Goal: Task Accomplishment & Management: Complete application form

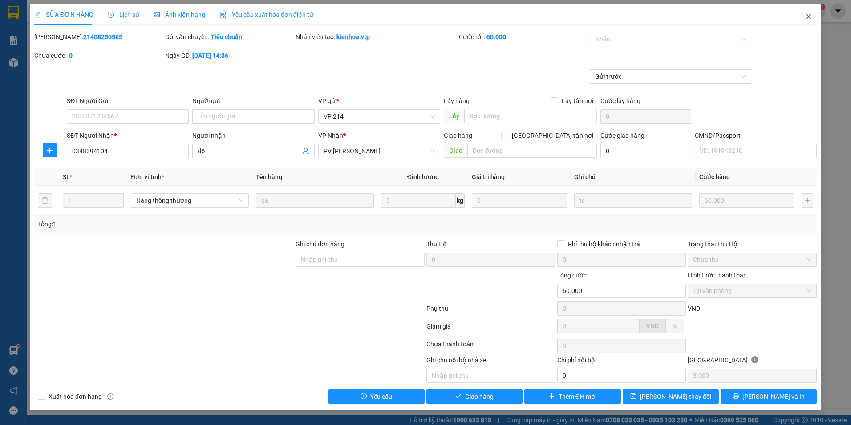
click at [809, 20] on icon "close" at bounding box center [808, 16] width 7 height 7
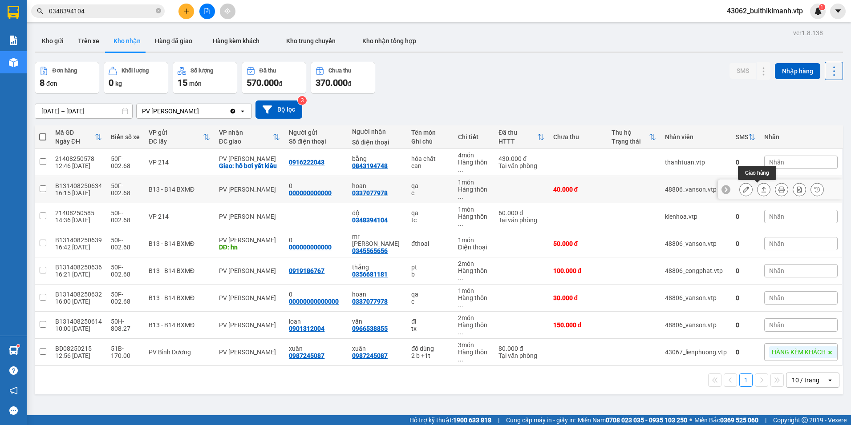
click at [761, 188] on icon at bounding box center [763, 189] width 5 height 5
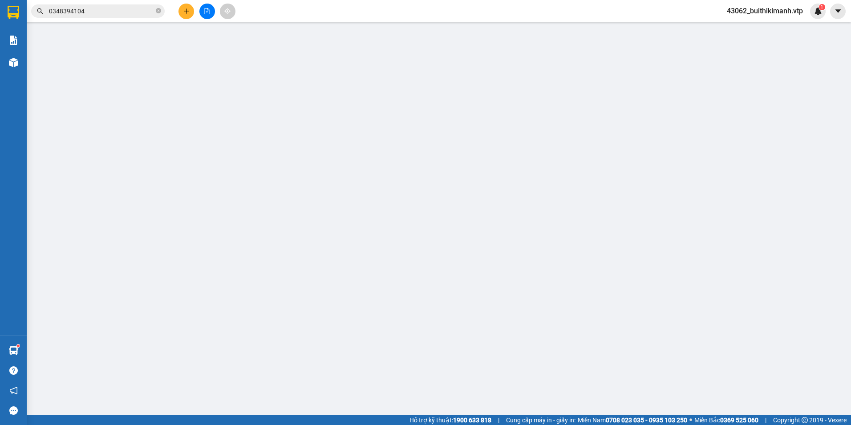
type input "000000000000"
type input "0"
type input "0337077978"
type input "hoan"
type input "40.000"
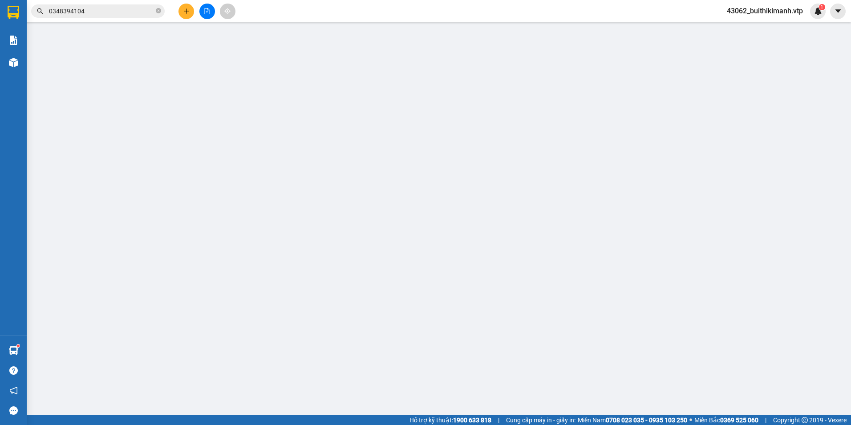
type input "40.000"
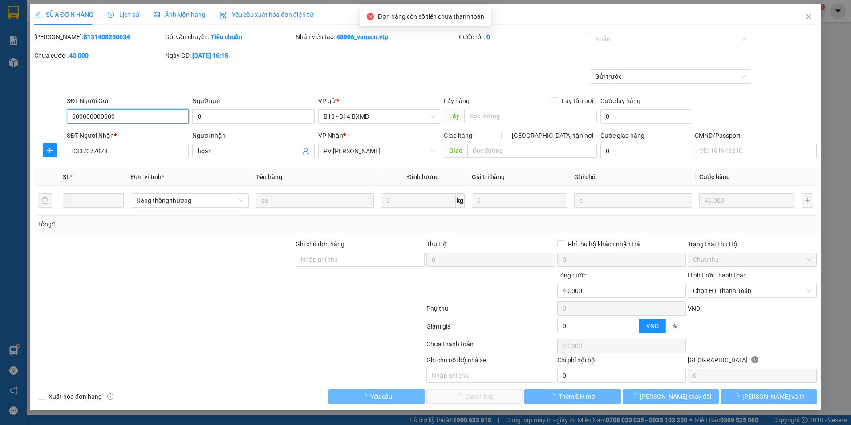
type input "2.000"
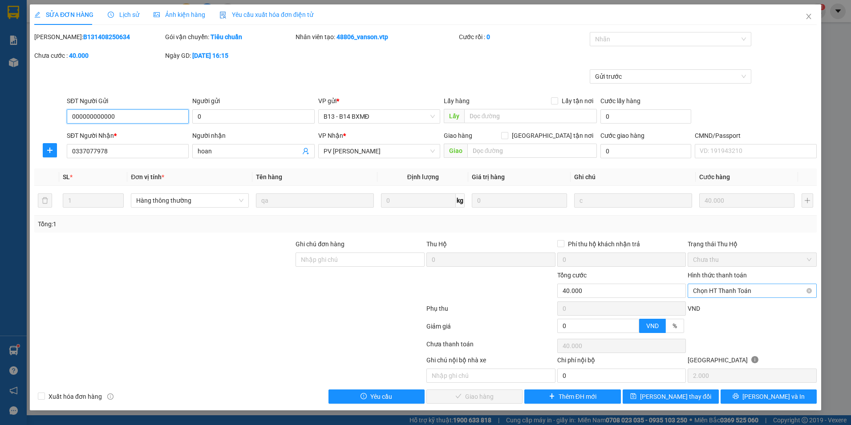
click at [740, 293] on span "Chọn HT Thanh Toán" at bounding box center [752, 290] width 118 height 13
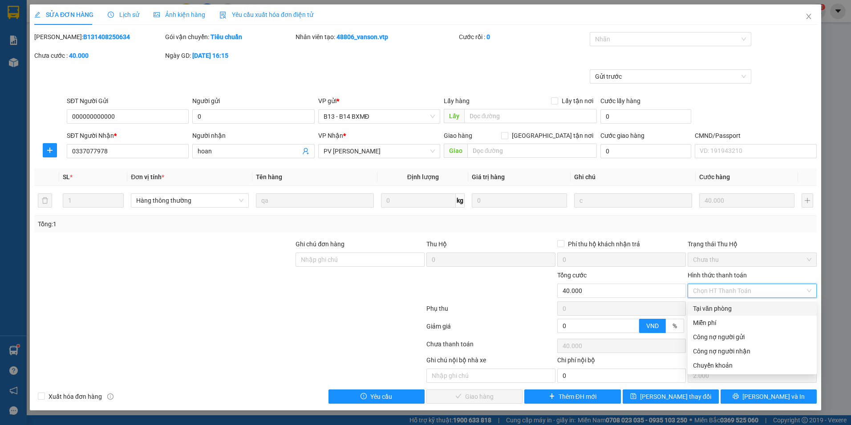
click at [733, 308] on div "Tại văn phòng" at bounding box center [752, 309] width 118 height 10
type input "0"
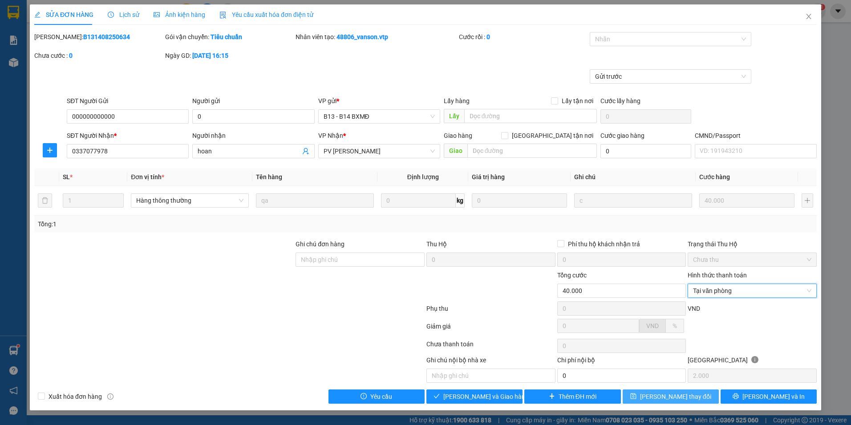
click at [693, 398] on button "[PERSON_NAME] thay đổi" at bounding box center [670, 397] width 96 height 14
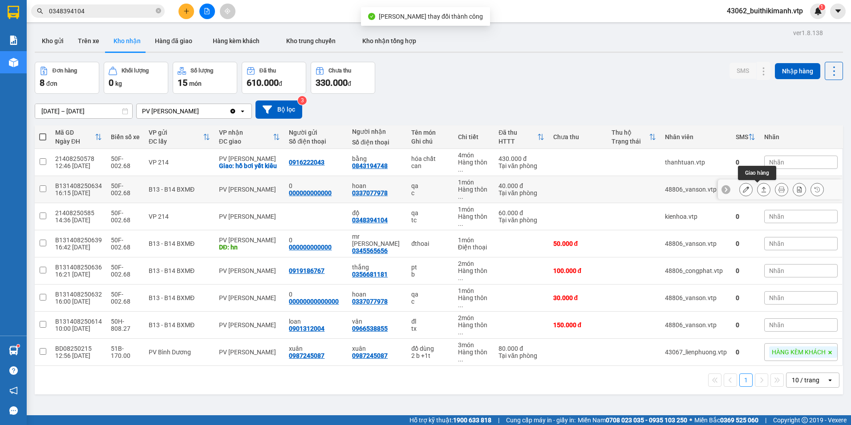
click at [760, 188] on icon at bounding box center [763, 189] width 6 height 6
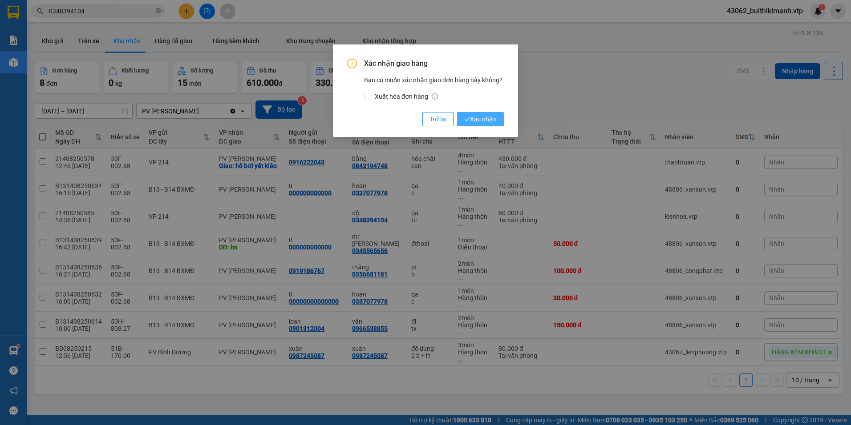
click at [494, 120] on span "Xác nhận" at bounding box center [480, 119] width 32 height 10
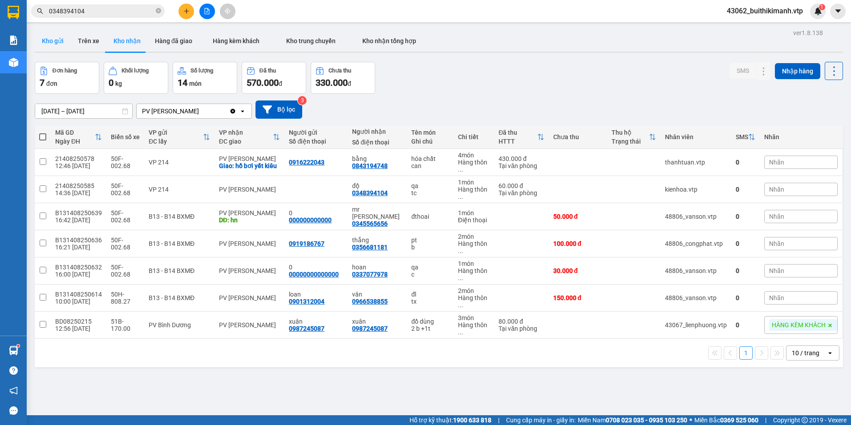
click at [51, 45] on button "Kho gửi" at bounding box center [53, 40] width 36 height 21
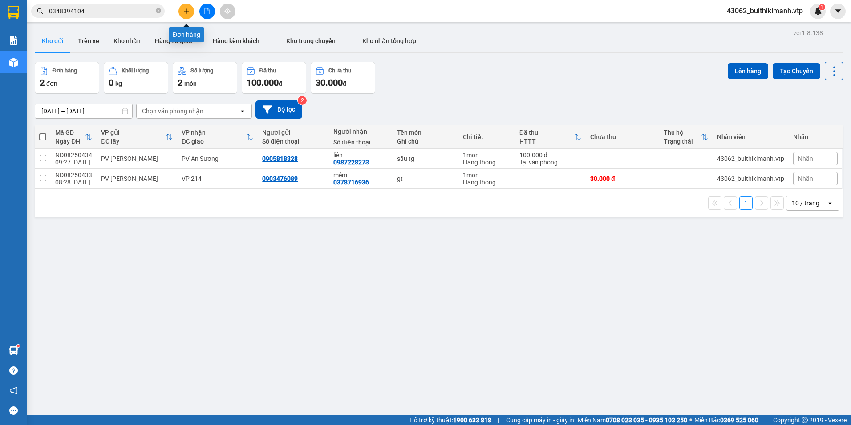
click at [187, 12] on icon "plus" at bounding box center [186, 11] width 6 height 6
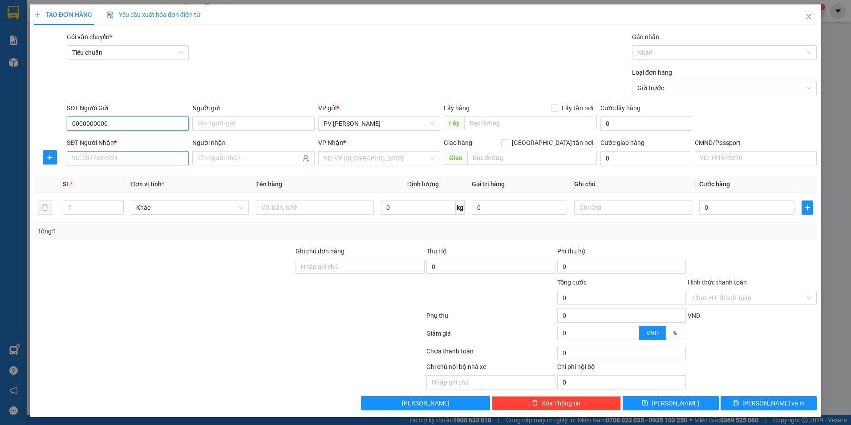
type input "0000000000"
click at [109, 156] on input "SĐT Người Nhận *" at bounding box center [128, 158] width 122 height 14
type input "0933246317"
click at [287, 156] on input "Người nhận" at bounding box center [249, 158] width 102 height 10
type input "a"
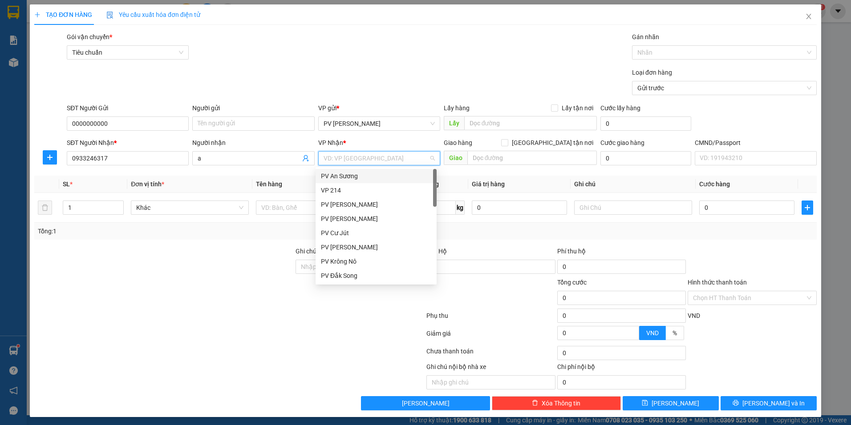
click at [345, 163] on input "search" at bounding box center [375, 158] width 105 height 13
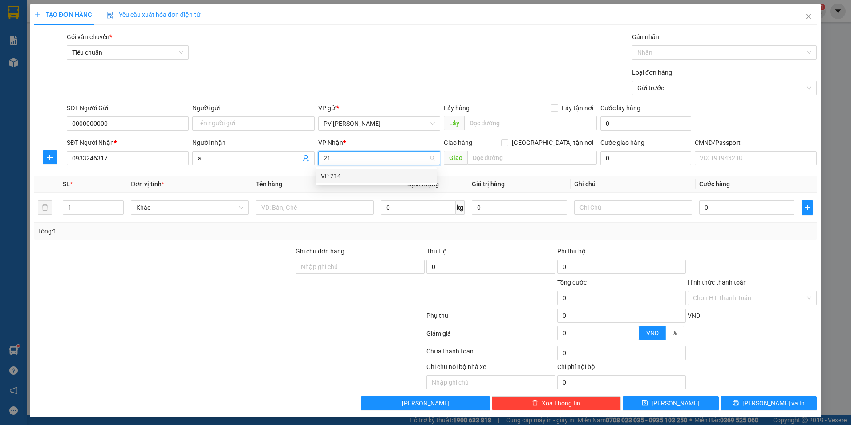
type input "214"
click at [369, 178] on div "VP 214" at bounding box center [376, 176] width 110 height 10
click at [317, 211] on input "text" at bounding box center [315, 208] width 118 height 14
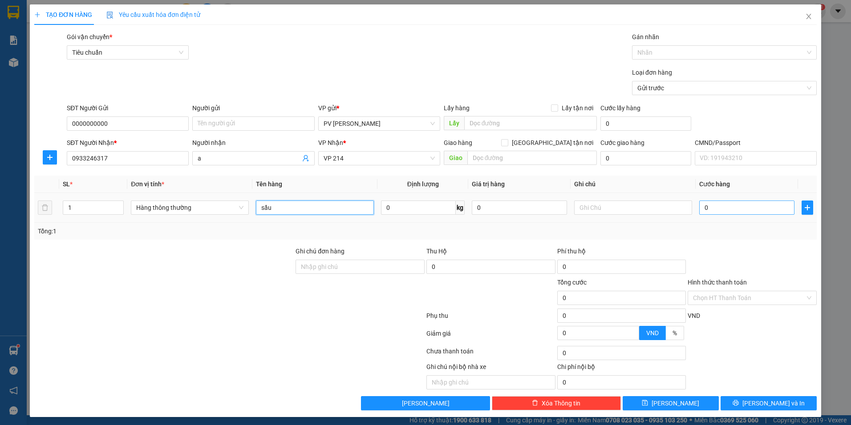
type input "sầu"
type input "3"
type input "30"
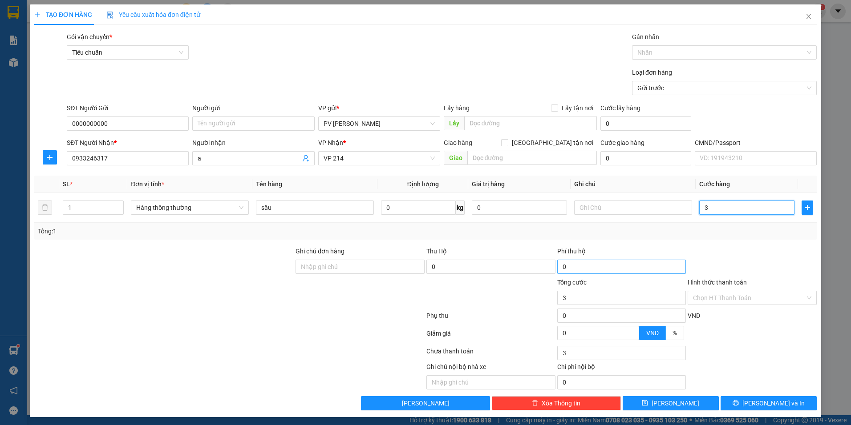
type input "30"
type input "300"
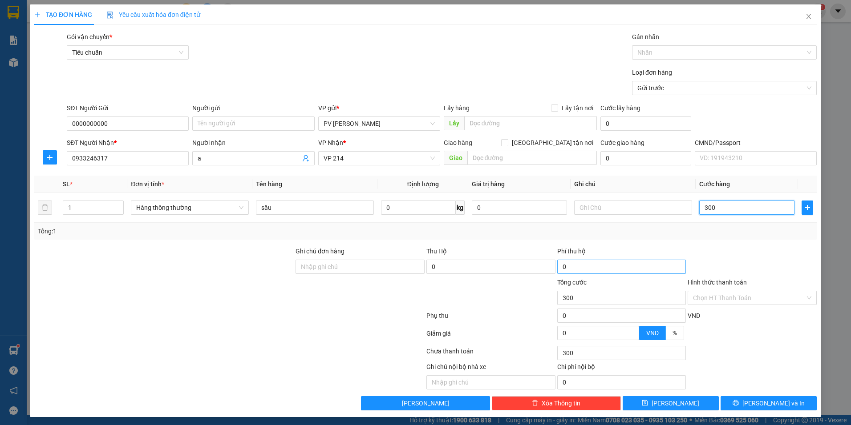
type input "3.000"
type input "30.000"
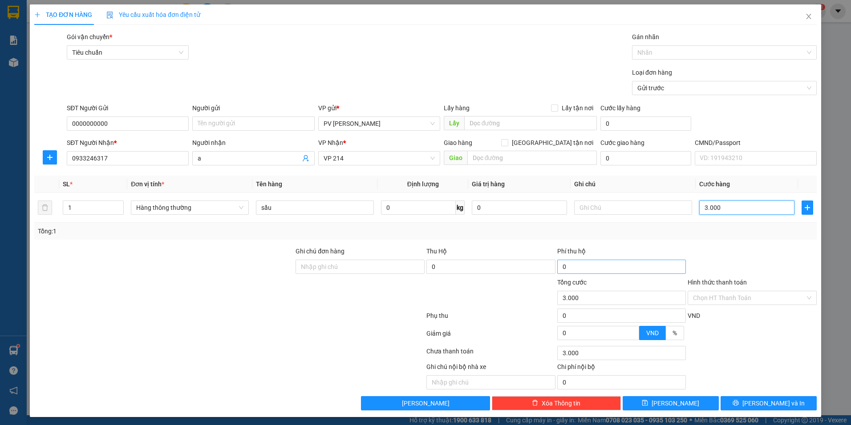
type input "30.000"
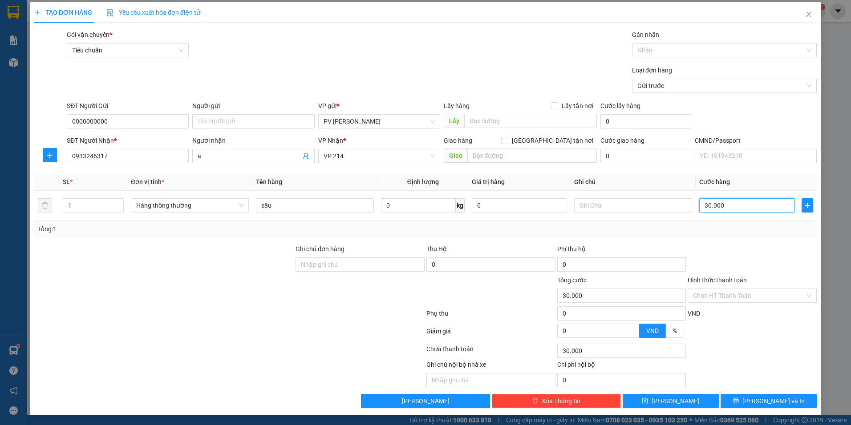
scroll to position [3, 0]
type input "30.000"
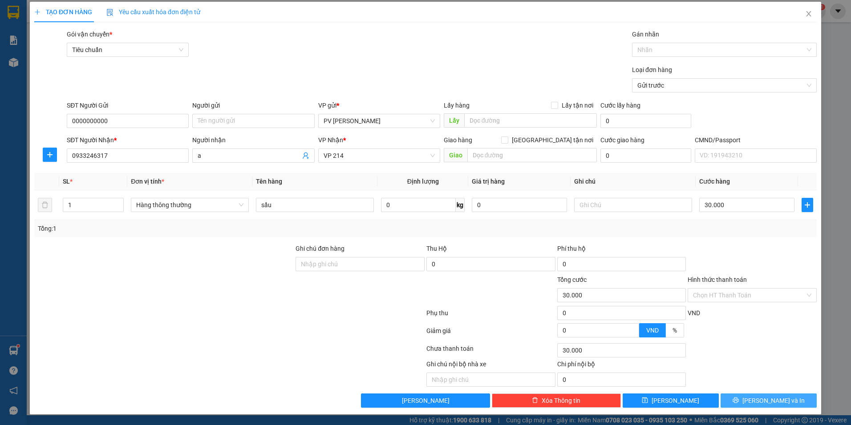
click at [738, 403] on icon "printer" at bounding box center [735, 401] width 6 height 6
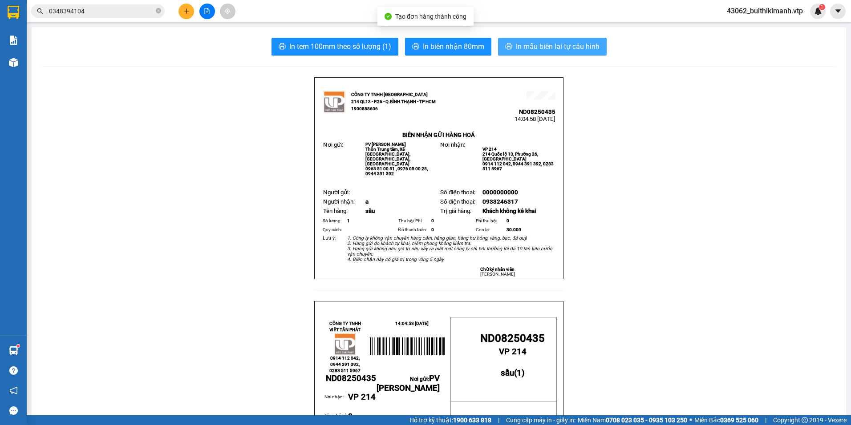
click at [576, 45] on span "In mẫu biên lai tự cấu hình" at bounding box center [558, 46] width 84 height 11
